Goal: Task Accomplishment & Management: Manage account settings

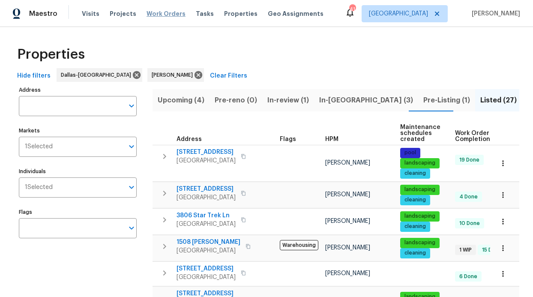
click at [162, 14] on span "Work Orders" at bounding box center [166, 13] width 39 height 9
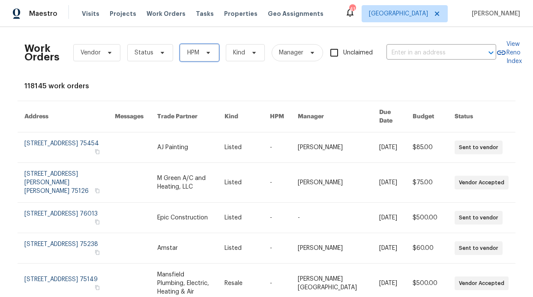
click at [196, 56] on span "HPM" at bounding box center [199, 52] width 39 height 17
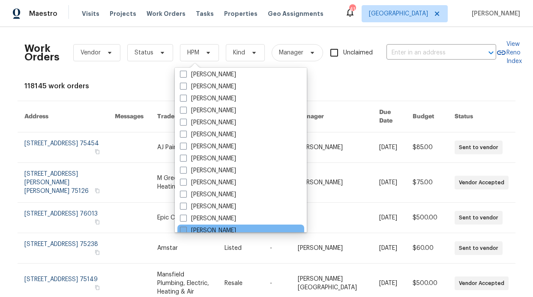
scroll to position [478, 0]
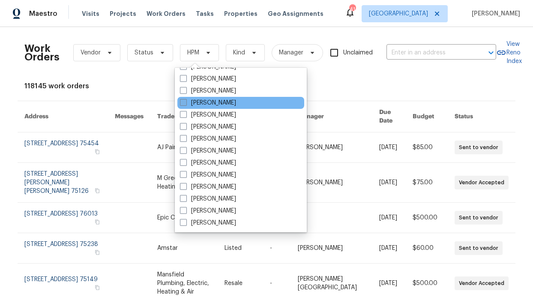
click at [220, 102] on label "[PERSON_NAME]" at bounding box center [208, 103] width 56 height 9
click at [185, 102] on input "[PERSON_NAME]" at bounding box center [183, 102] width 6 height 6
checkbox input "true"
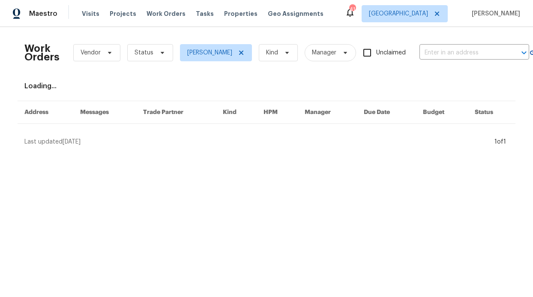
click at [170, 58] on div "Work Orders Vendor Status [PERSON_NAME] Kind Manager Unclaimed ​" at bounding box center [276, 53] width 505 height 38
click at [164, 57] on span "Status" at bounding box center [150, 52] width 46 height 17
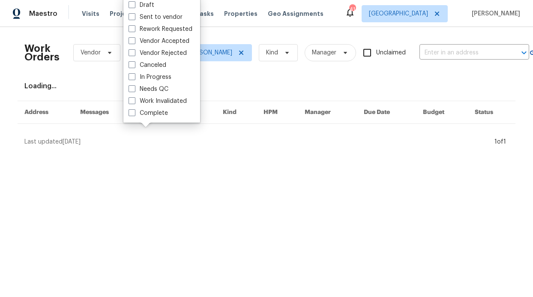
click at [164, 90] on label "Needs QC" at bounding box center [149, 89] width 40 height 9
click at [134, 90] on input "Needs QC" at bounding box center [132, 88] width 6 height 6
checkbox input "true"
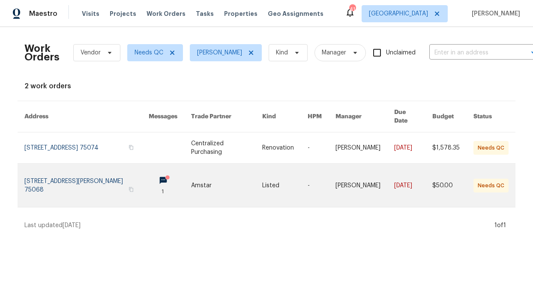
click at [115, 173] on link at bounding box center [86, 185] width 124 height 43
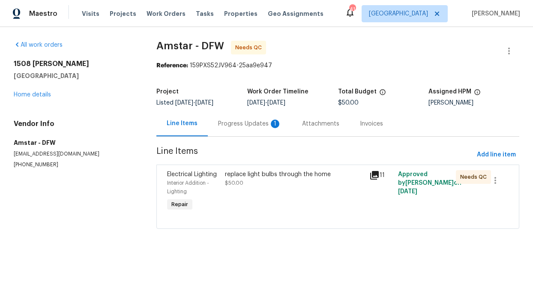
click at [217, 176] on div "Electrical Lighting Interior Addition - Lighting Repair" at bounding box center [194, 192] width 58 height 48
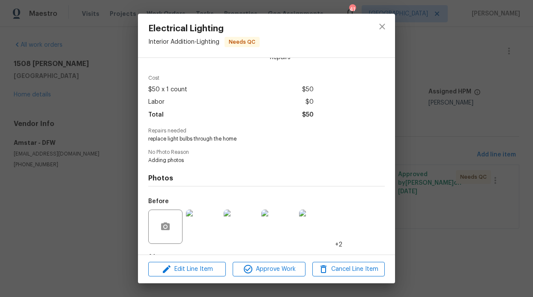
scroll to position [59, 0]
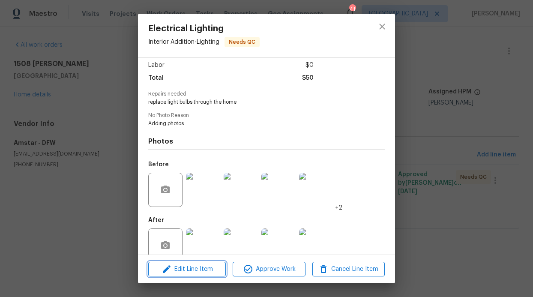
click at [188, 265] on span "Edit Line Item" at bounding box center [187, 269] width 72 height 11
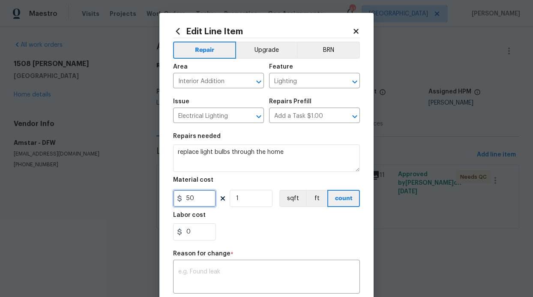
drag, startPoint x: 197, startPoint y: 202, endPoint x: 185, endPoint y: 201, distance: 12.1
click at [185, 201] on input "50" at bounding box center [194, 198] width 43 height 17
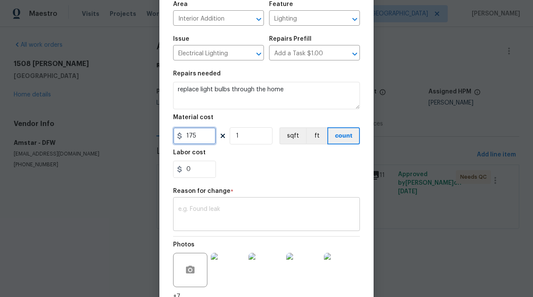
scroll to position [78, 0]
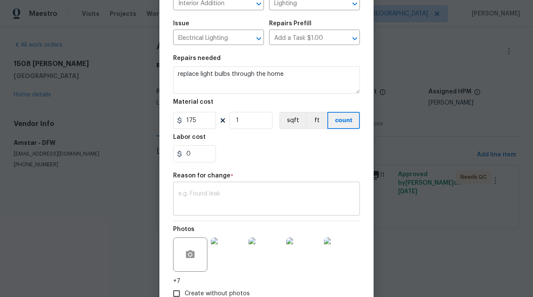
type input "175"
click at [204, 202] on textarea at bounding box center [266, 200] width 176 height 18
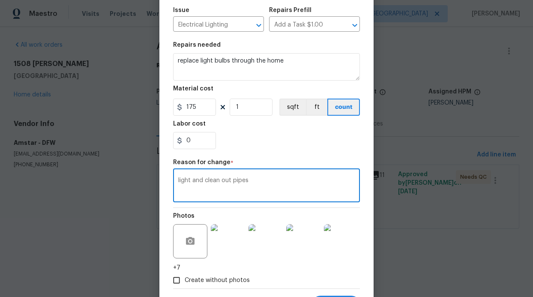
scroll to position [134, 0]
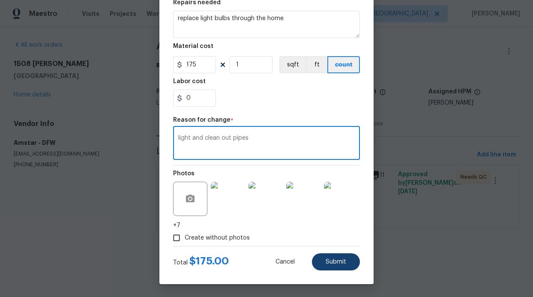
type textarea "light and clean out pipes"
click at [334, 260] on span "Submit" at bounding box center [336, 262] width 21 height 6
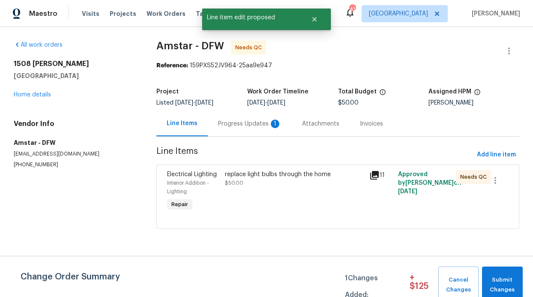
scroll to position [0, 0]
click at [505, 283] on span "Submit Changes" at bounding box center [502, 285] width 32 height 20
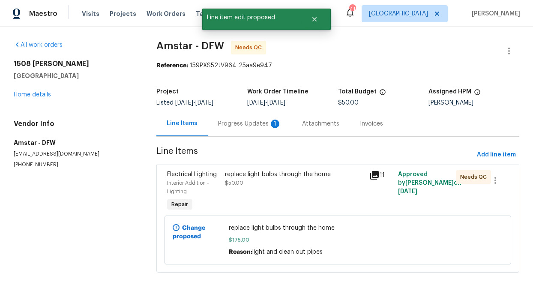
click at [496, 232] on div at bounding box center [478, 240] width 56 height 38
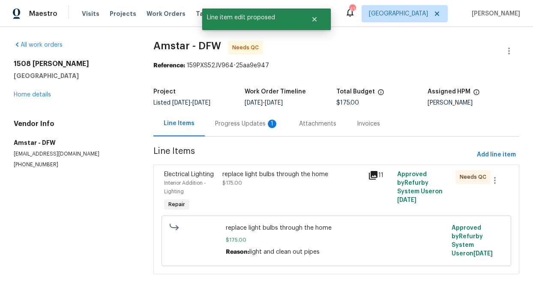
click at [339, 206] on div "replace light bulbs through the home $175.00" at bounding box center [293, 192] width 146 height 48
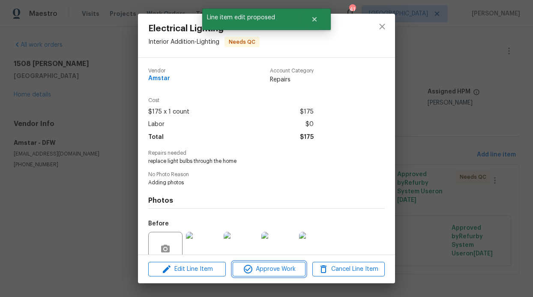
click at [292, 262] on button "Approve Work" at bounding box center [269, 269] width 72 height 15
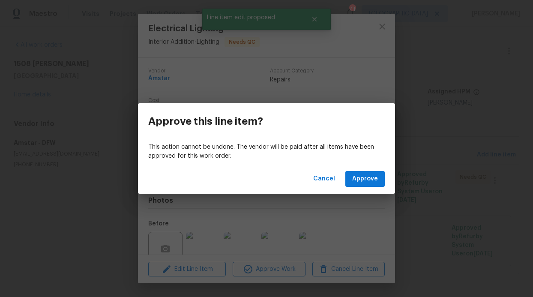
click at [374, 188] on div "Cancel Approve" at bounding box center [266, 179] width 257 height 30
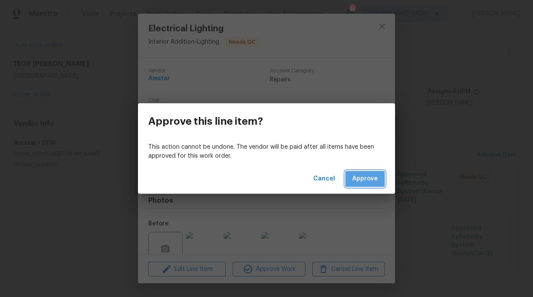
click at [371, 179] on span "Approve" at bounding box center [365, 178] width 26 height 11
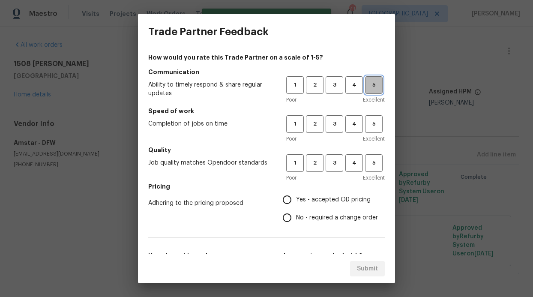
drag, startPoint x: 368, startPoint y: 86, endPoint x: 368, endPoint y: 126, distance: 40.7
click at [368, 86] on span "5" at bounding box center [374, 85] width 16 height 10
click at [368, 135] on span "Excellent" at bounding box center [374, 139] width 22 height 9
click at [368, 131] on button "5" at bounding box center [374, 124] width 18 height 18
click at [368, 160] on span "5" at bounding box center [374, 163] width 16 height 10
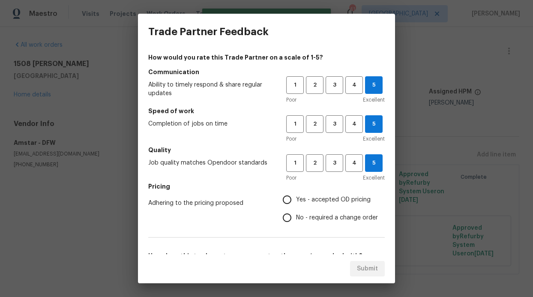
drag, startPoint x: 324, startPoint y: 204, endPoint x: 319, endPoint y: 203, distance: 5.3
click at [324, 204] on label "Yes - accepted OD pricing" at bounding box center [328, 200] width 100 height 18
click at [296, 204] on input "Yes - accepted OD pricing" at bounding box center [287, 200] width 18 height 18
radio input "true"
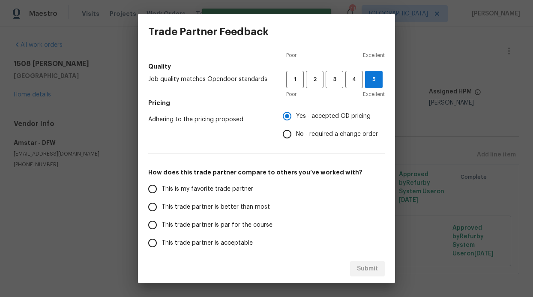
scroll to position [138, 0]
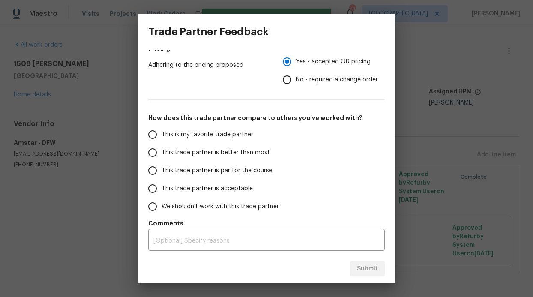
click at [231, 162] on label "This trade partner is par for the course" at bounding box center [211, 171] width 135 height 18
click at [162, 162] on input "This trade partner is par for the course" at bounding box center [153, 171] width 18 height 18
radio input "false"
click at [232, 157] on label "This trade partner is better than most" at bounding box center [211, 153] width 135 height 18
click at [162, 157] on input "This trade partner is better than most" at bounding box center [153, 153] width 18 height 18
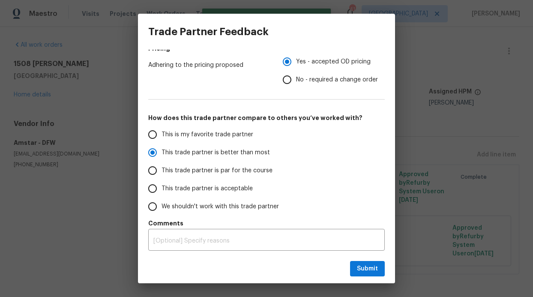
drag, startPoint x: 352, startPoint y: 256, endPoint x: 362, endPoint y: 266, distance: 14.2
click at [352, 257] on div "Submit" at bounding box center [266, 269] width 257 height 30
click at [362, 266] on span "Submit" at bounding box center [367, 268] width 21 height 11
radio input "true"
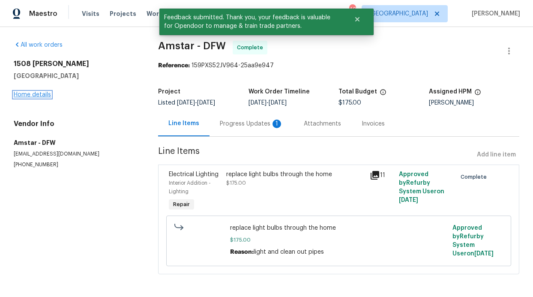
click at [39, 93] on link "Home details" at bounding box center [32, 95] width 37 height 6
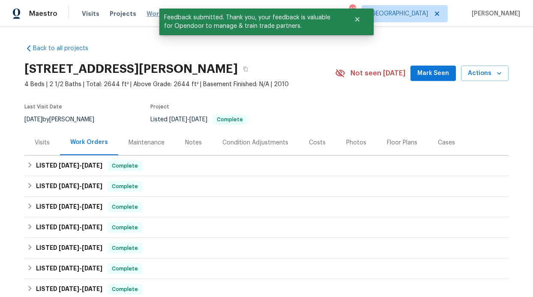
drag, startPoint x: 136, startPoint y: 17, endPoint x: 147, endPoint y: 15, distance: 11.0
click at [136, 17] on div "Visits Projects Work Orders Tasks Properties Geo Assignments" at bounding box center [208, 13] width 252 height 17
click at [147, 14] on span "Work Orders" at bounding box center [166, 13] width 39 height 9
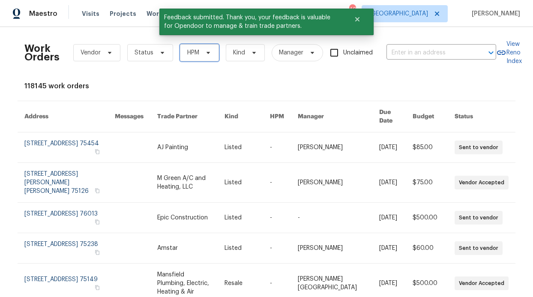
click at [197, 51] on span "HPM" at bounding box center [199, 52] width 39 height 17
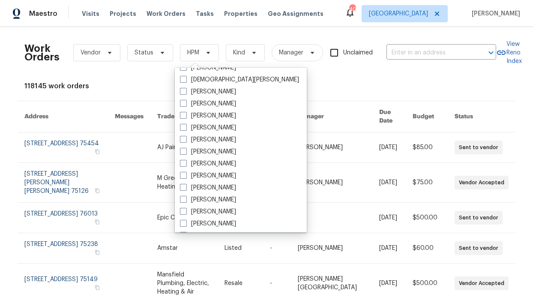
scroll to position [478, 0]
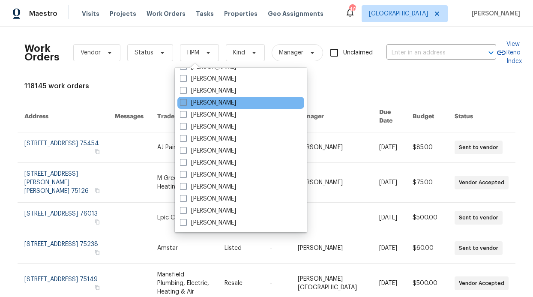
click at [236, 104] on label "[PERSON_NAME]" at bounding box center [208, 103] width 56 height 9
click at [185, 104] on input "[PERSON_NAME]" at bounding box center [183, 102] width 6 height 6
checkbox input "true"
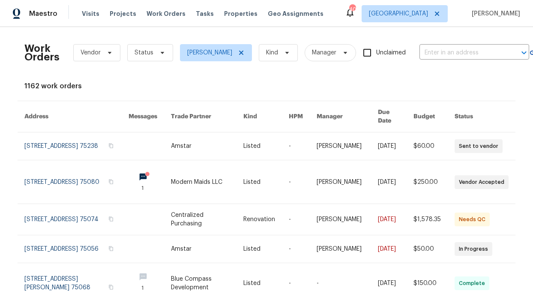
click at [158, 63] on div "Work Orders Vendor Status [PERSON_NAME] Kind Manager Unclaimed ​" at bounding box center [276, 53] width 505 height 38
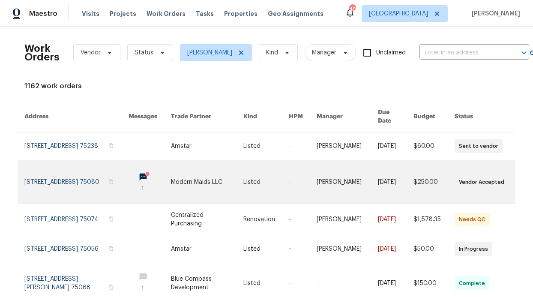
click at [136, 172] on link at bounding box center [150, 181] width 42 height 43
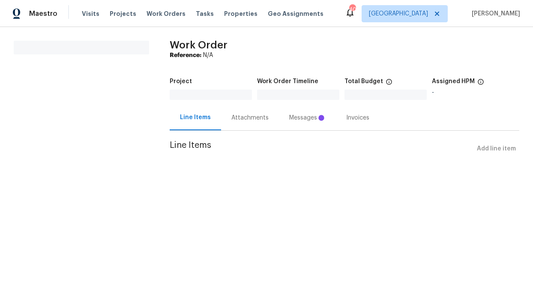
click at [136, 172] on div "All work orders Work Order Reference: N/A Project Work Order Timeline Total Bud…" at bounding box center [266, 104] width 533 height 154
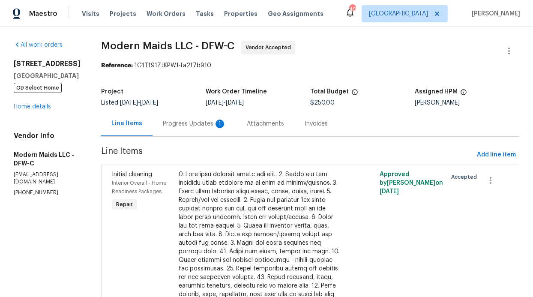
click at [216, 119] on div "Progress Updates 1" at bounding box center [195, 123] width 84 height 25
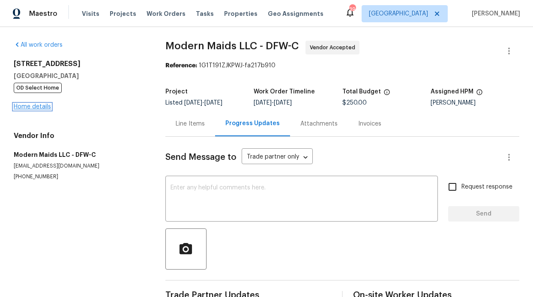
click at [44, 109] on link "Home details" at bounding box center [32, 107] width 37 height 6
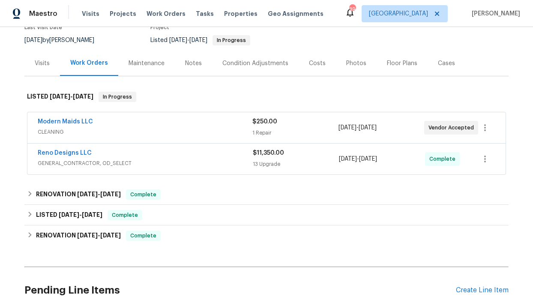
scroll to position [82, 0]
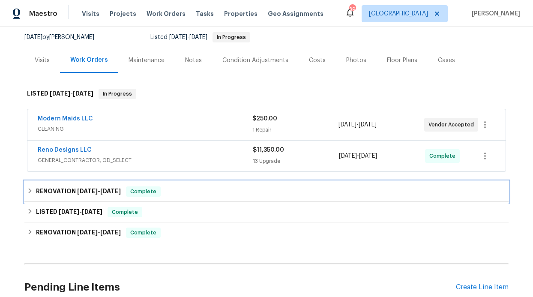
click at [110, 189] on span "[DATE]" at bounding box center [110, 191] width 21 height 6
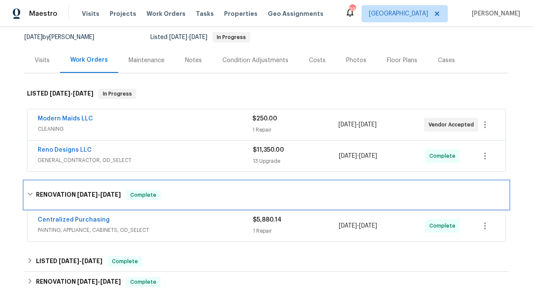
click at [103, 195] on span "[DATE]" at bounding box center [110, 194] width 21 height 6
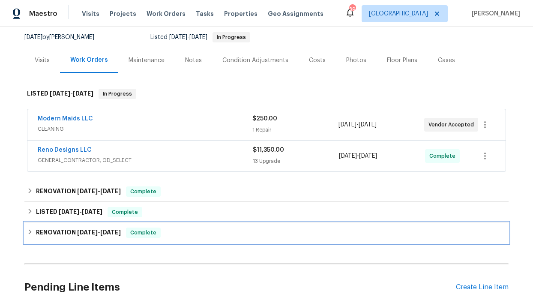
click at [93, 229] on h6 "RENOVATION [DATE] - [DATE]" at bounding box center [78, 232] width 85 height 10
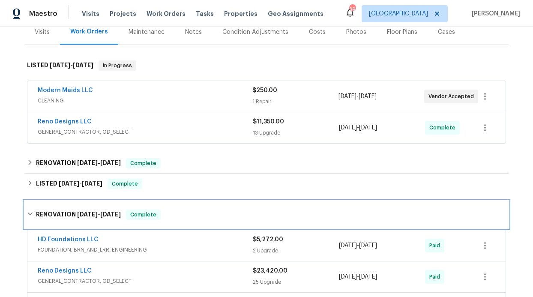
scroll to position [0, 0]
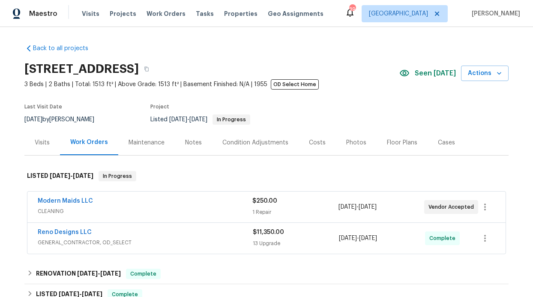
click at [161, 27] on div "Back to all projects [STREET_ADDRESS] 3 Beds | 2 Baths | Total: 1513 ft² | Abov…" at bounding box center [266, 162] width 533 height 270
click at [160, 21] on div "Visits Projects Work Orders Tasks Properties Geo Assignments" at bounding box center [208, 13] width 252 height 17
click at [163, 16] on span "Work Orders" at bounding box center [166, 13] width 39 height 9
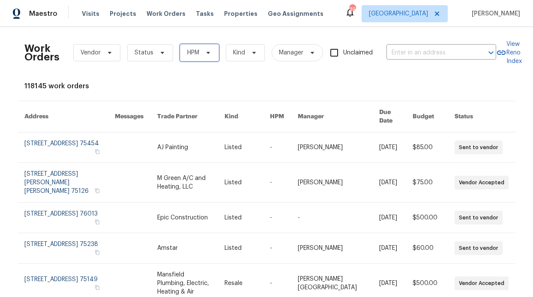
click at [180, 55] on span "HPM" at bounding box center [199, 52] width 39 height 17
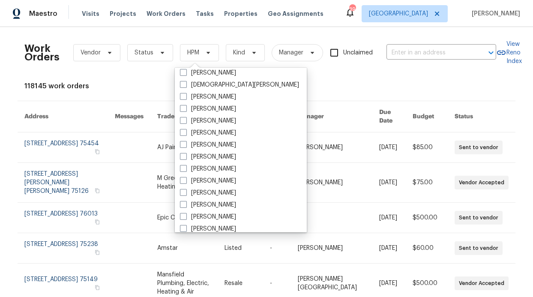
scroll to position [478, 0]
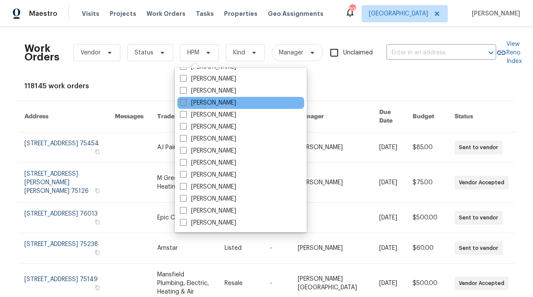
click at [230, 104] on label "[PERSON_NAME]" at bounding box center [208, 103] width 56 height 9
click at [185, 104] on input "[PERSON_NAME]" at bounding box center [183, 102] width 6 height 6
checkbox input "true"
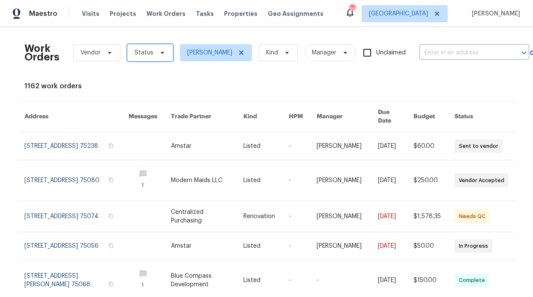
click at [147, 46] on span "Status" at bounding box center [150, 52] width 46 height 17
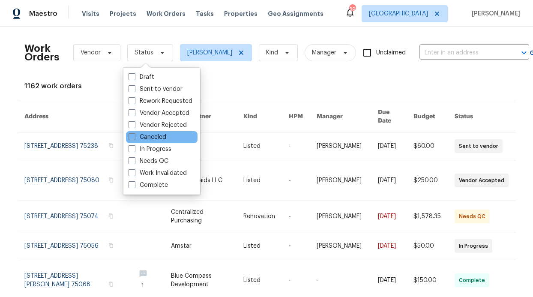
click at [149, 142] on div "Canceled" at bounding box center [162, 137] width 72 height 12
click at [149, 145] on label "In Progress" at bounding box center [150, 149] width 43 height 9
click at [134, 145] on input "In Progress" at bounding box center [132, 148] width 6 height 6
checkbox input "true"
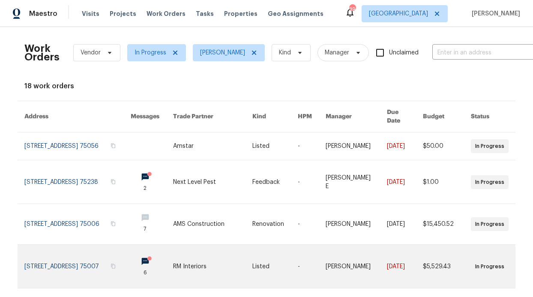
click at [147, 255] on icon at bounding box center [150, 258] width 6 height 6
click at [145, 252] on link at bounding box center [152, 266] width 42 height 43
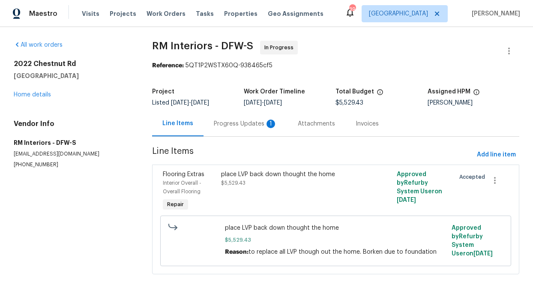
drag, startPoint x: 219, startPoint y: 121, endPoint x: 222, endPoint y: 128, distance: 7.5
click at [220, 122] on div "Progress Updates 1" at bounding box center [245, 124] width 63 height 9
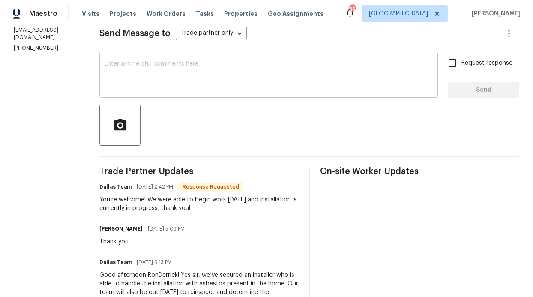
scroll to position [52, 0]
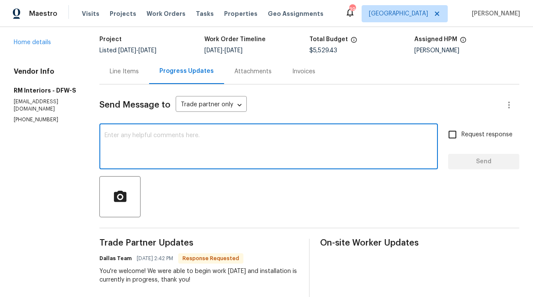
click at [197, 140] on textarea at bounding box center [269, 147] width 328 height 30
type textarea "Thank you"
click at [482, 158] on span "Send" at bounding box center [483, 161] width 57 height 11
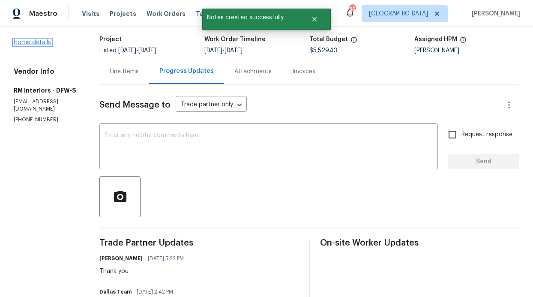
click at [45, 44] on link "Home details" at bounding box center [32, 42] width 37 height 6
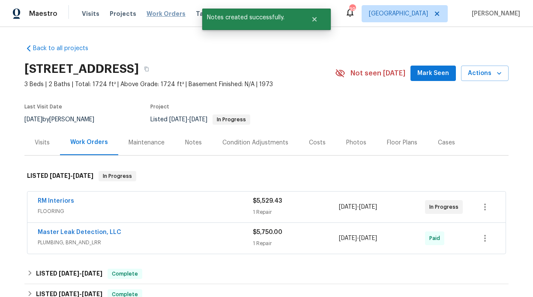
click at [149, 10] on span "Work Orders" at bounding box center [166, 13] width 39 height 9
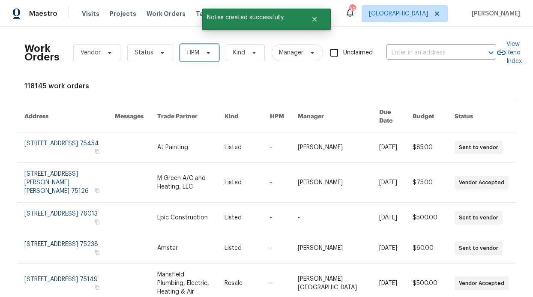
click at [202, 56] on span "HPM" at bounding box center [199, 52] width 39 height 17
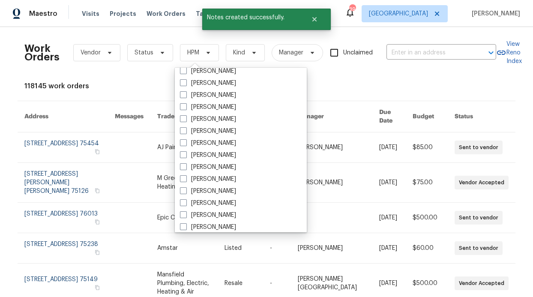
scroll to position [414, 0]
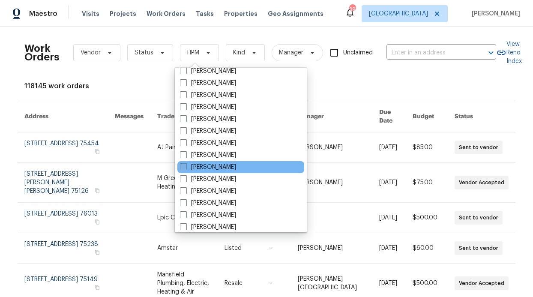
click at [208, 167] on label "[PERSON_NAME]" at bounding box center [208, 167] width 56 height 9
click at [185, 167] on input "[PERSON_NAME]" at bounding box center [183, 166] width 6 height 6
checkbox input "true"
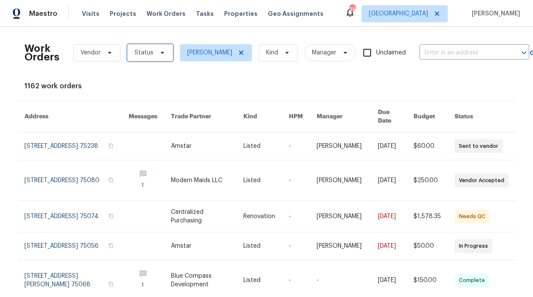
click at [161, 58] on span "Status" at bounding box center [150, 52] width 46 height 17
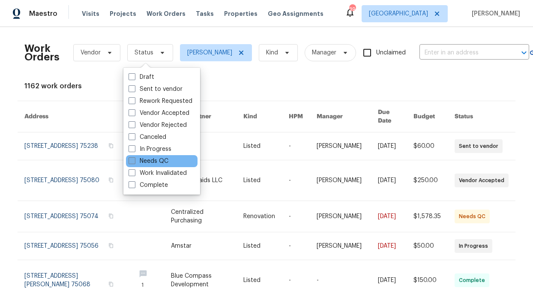
click at [153, 162] on label "Needs QC" at bounding box center [149, 161] width 40 height 9
click at [134, 162] on input "Needs QC" at bounding box center [132, 160] width 6 height 6
checkbox input "true"
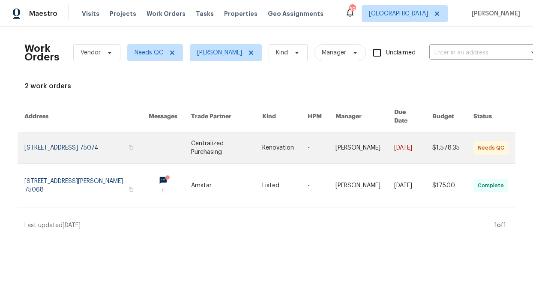
click at [149, 147] on link at bounding box center [170, 147] width 42 height 31
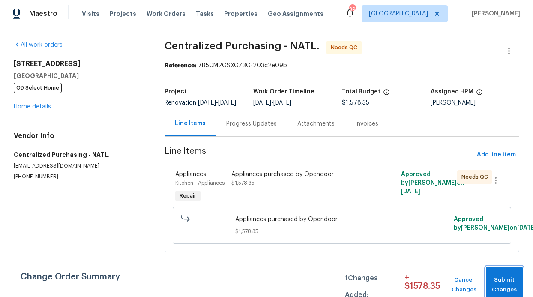
click at [500, 281] on span "Submit Changes" at bounding box center [504, 285] width 28 height 20
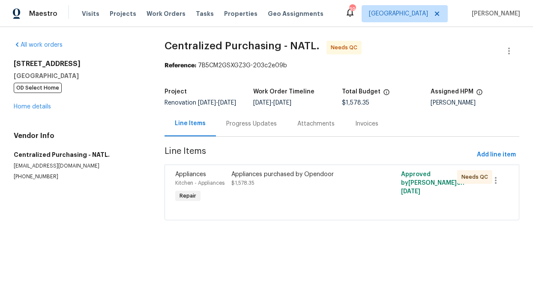
click at [288, 179] on div "Appliances purchased by Opendoor" at bounding box center [299, 174] width 136 height 9
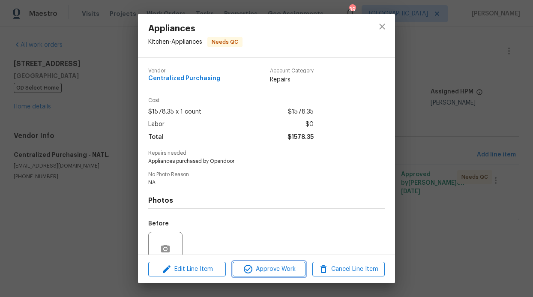
click at [286, 264] on span "Approve Work" at bounding box center [268, 269] width 67 height 11
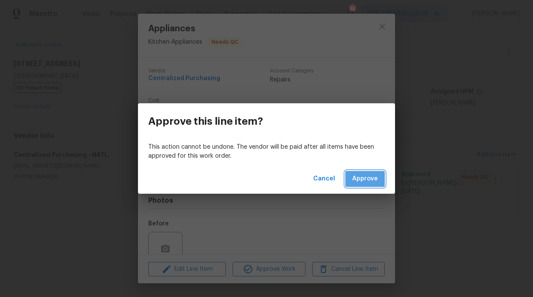
click at [372, 179] on span "Approve" at bounding box center [365, 178] width 26 height 11
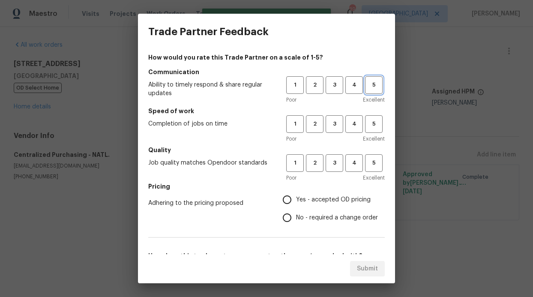
drag, startPoint x: 367, startPoint y: 80, endPoint x: 368, endPoint y: 87, distance: 6.4
click at [367, 81] on span "5" at bounding box center [374, 85] width 16 height 10
click at [367, 120] on span "5" at bounding box center [374, 124] width 16 height 10
click at [366, 161] on span "5" at bounding box center [374, 163] width 16 height 10
click at [326, 199] on span "Yes - accepted OD pricing" at bounding box center [333, 199] width 75 height 9
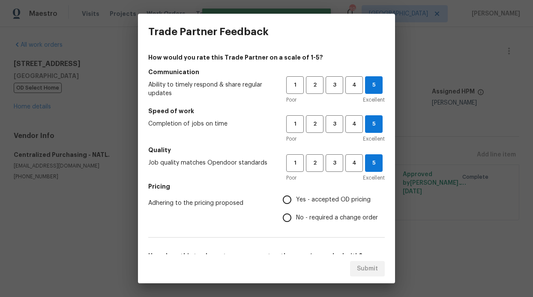
click at [296, 199] on input "Yes - accepted OD pricing" at bounding box center [287, 200] width 18 height 18
radio input "true"
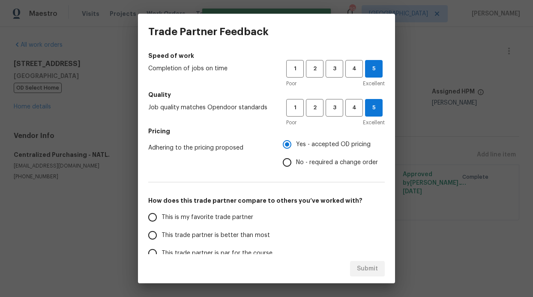
scroll to position [77, 0]
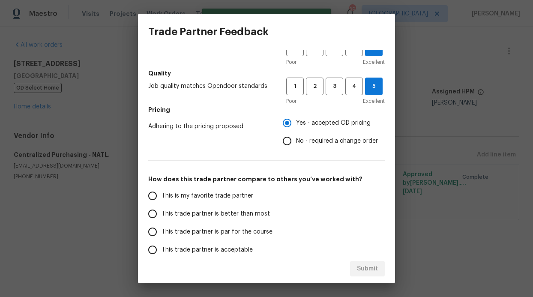
drag, startPoint x: 213, startPoint y: 209, endPoint x: 223, endPoint y: 216, distance: 12.6
click at [213, 209] on span "This trade partner is better than most" at bounding box center [216, 213] width 108 height 9
click at [162, 209] on input "This trade partner is better than most" at bounding box center [153, 214] width 18 height 18
click at [369, 270] on span "Submit" at bounding box center [367, 268] width 21 height 11
radio input "true"
